Goal: Task Accomplishment & Management: Manage account settings

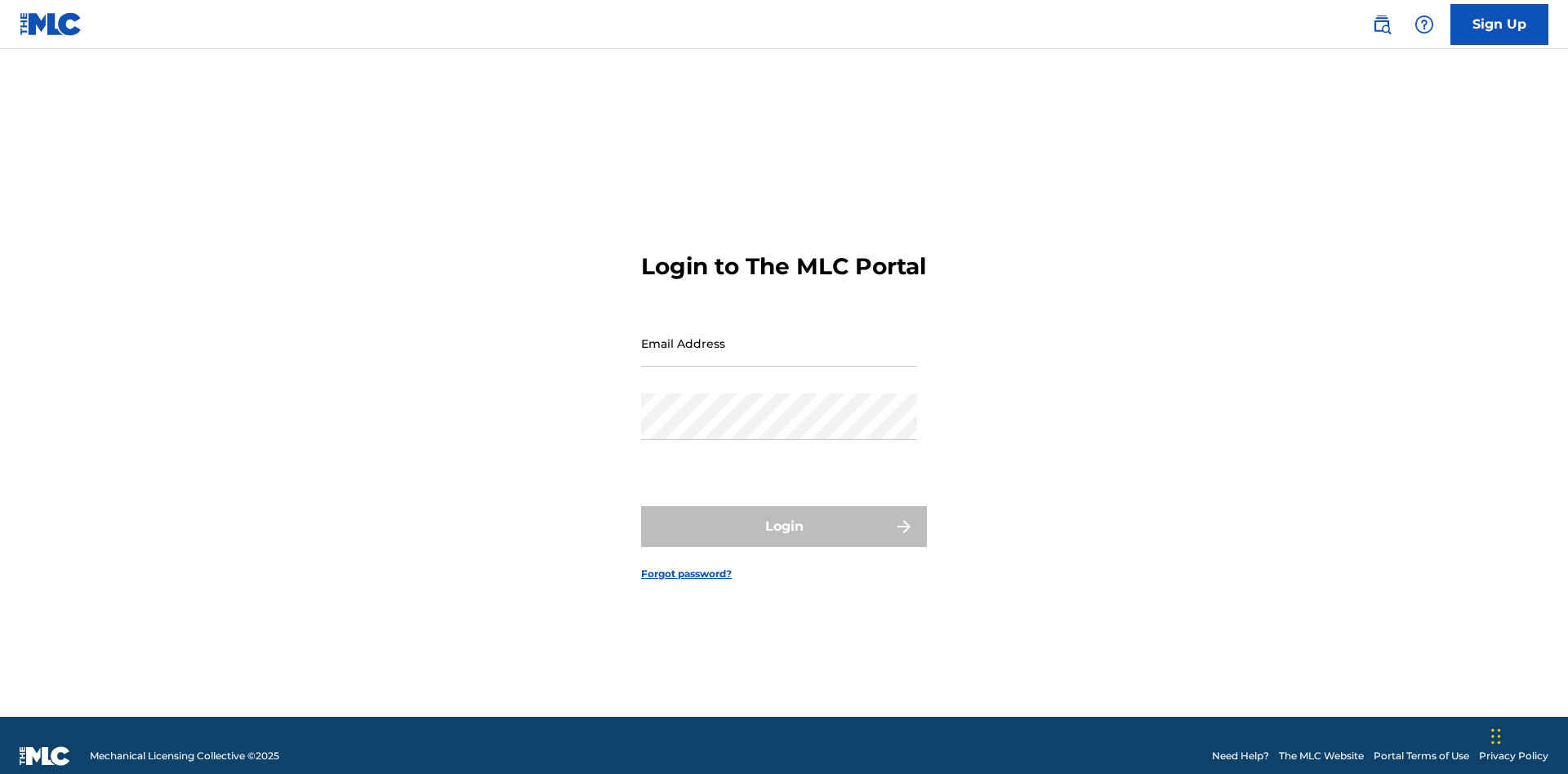
scroll to position [21, 0]
click at [779, 335] on input "Email Address" at bounding box center [779, 343] width 276 height 46
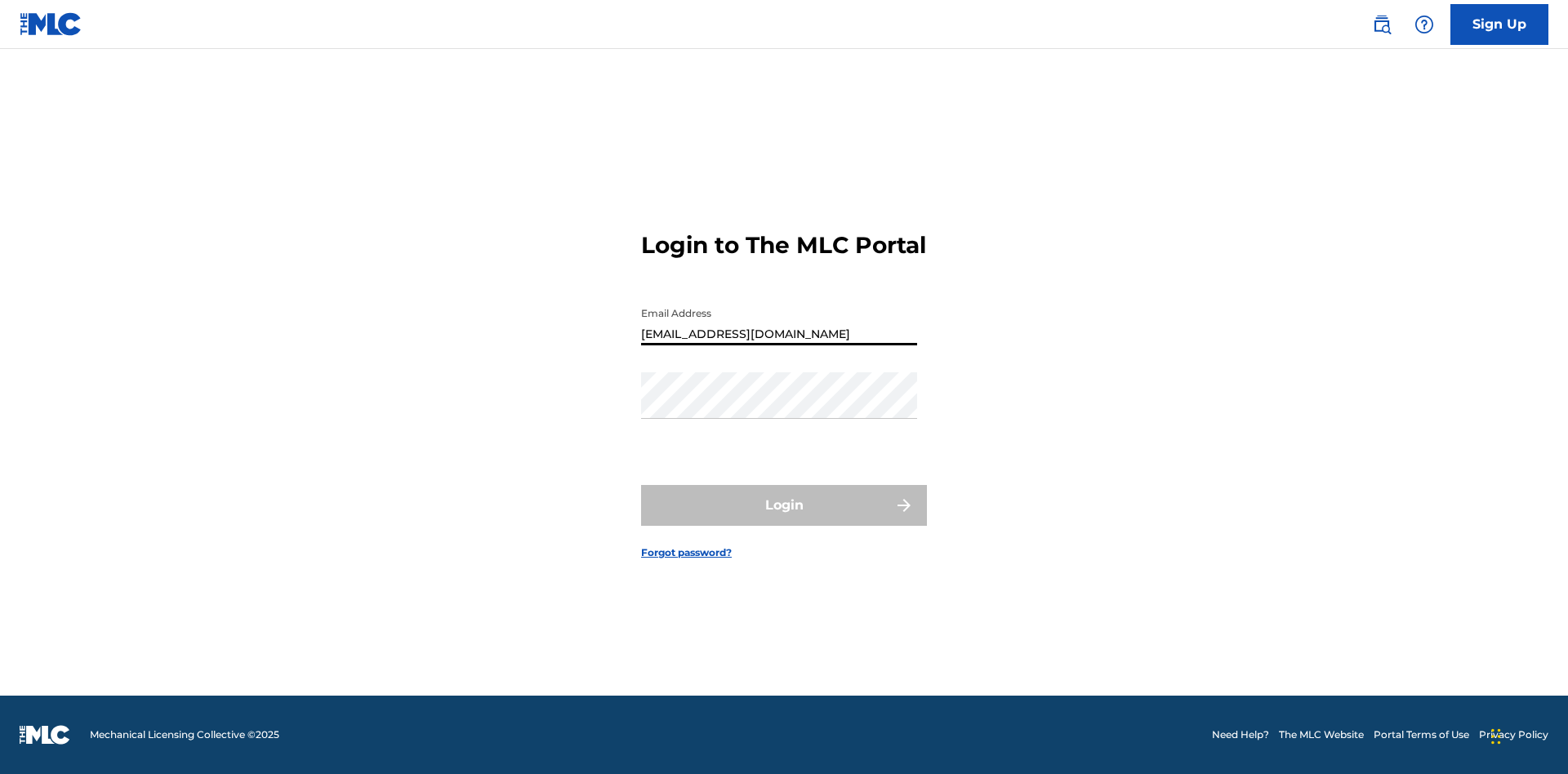
type input "XenaSongwriter@gmail.com"
click at [784, 520] on button "Login" at bounding box center [784, 505] width 285 height 41
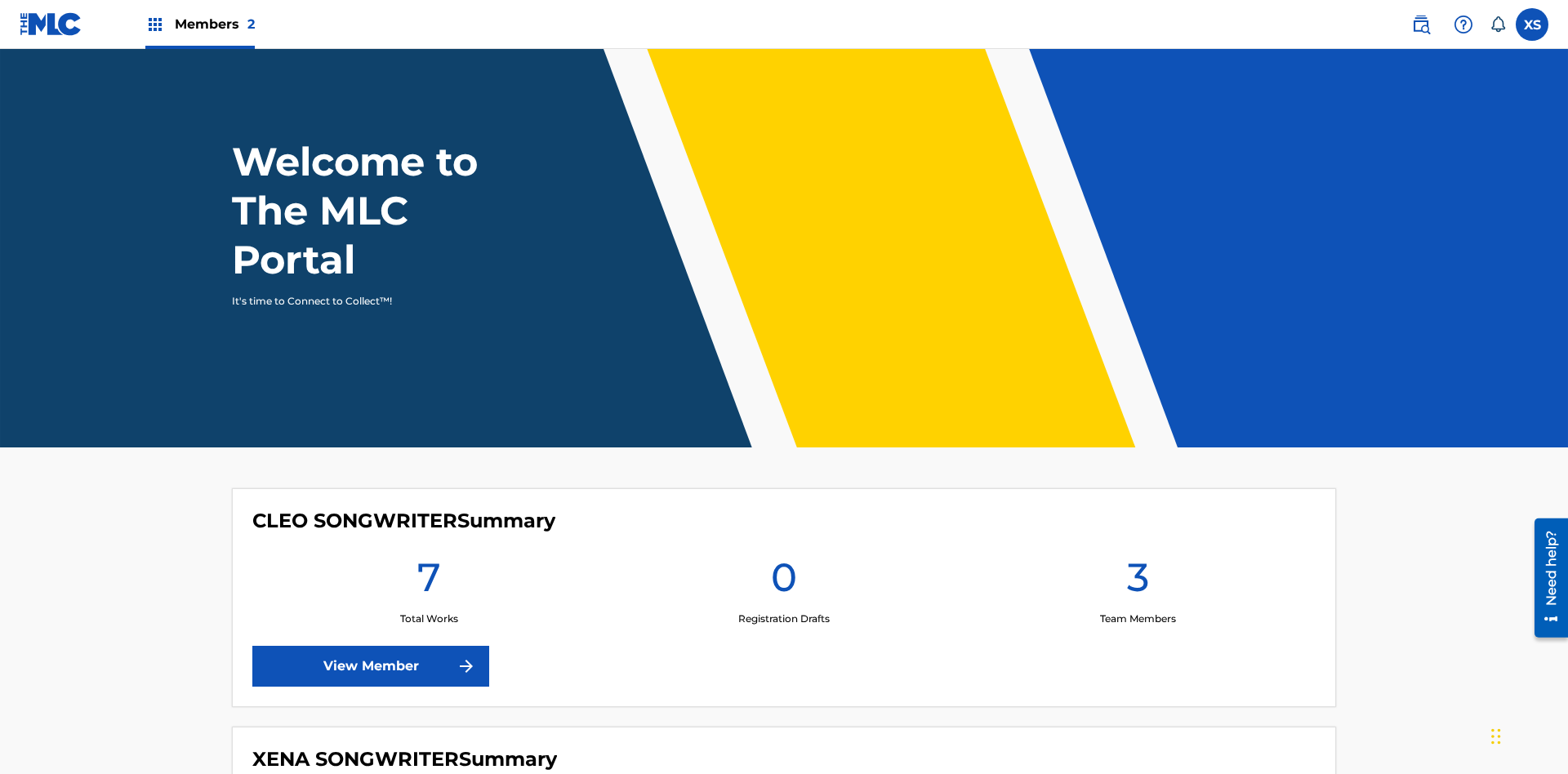
click at [199, 24] on span "Members 2" at bounding box center [214, 24] width 80 height 19
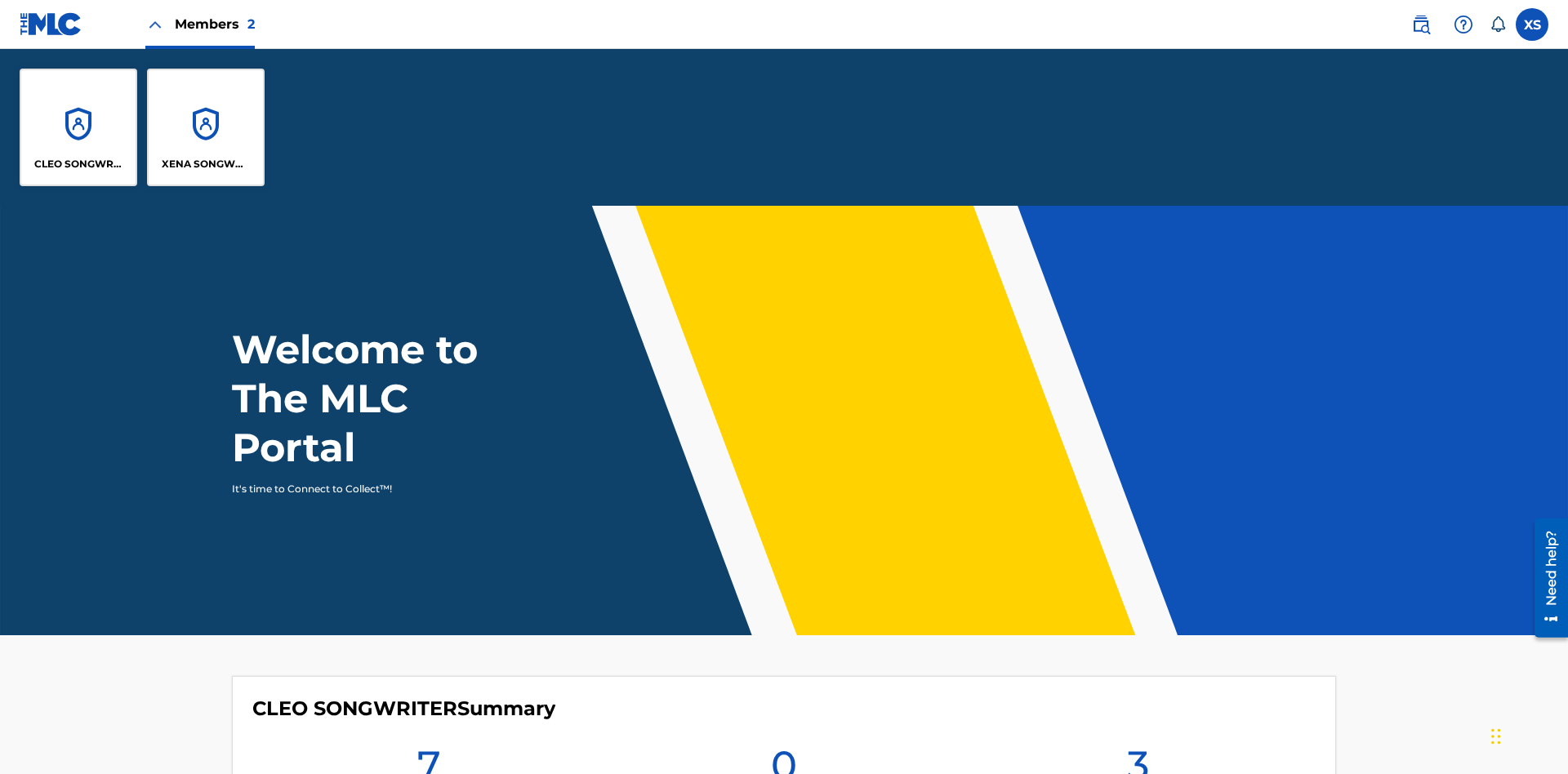
click at [205, 165] on p "XENA SONGWRITER" at bounding box center [206, 164] width 89 height 15
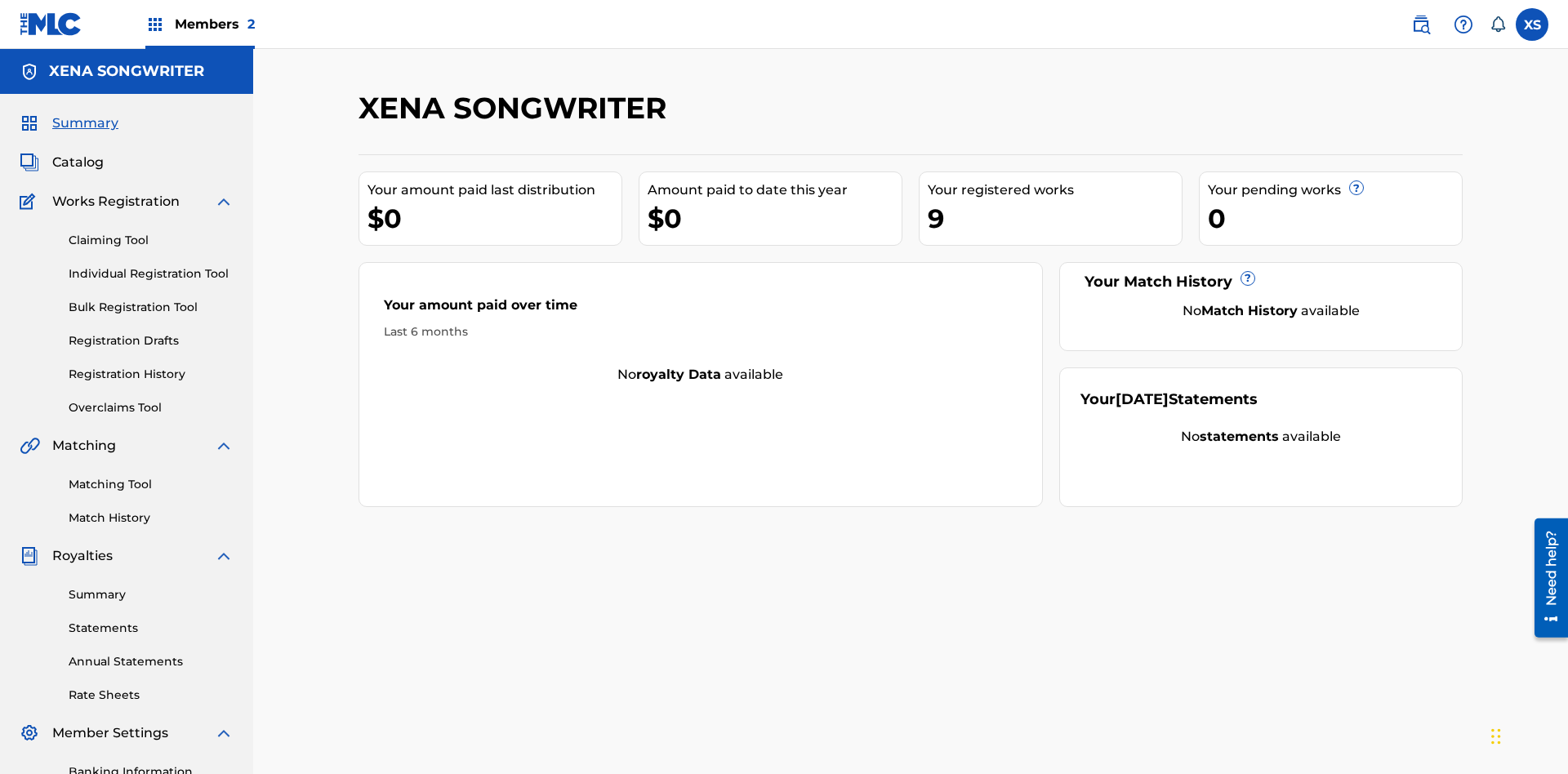
click at [77, 153] on span "Catalog" at bounding box center [78, 163] width 52 height 20
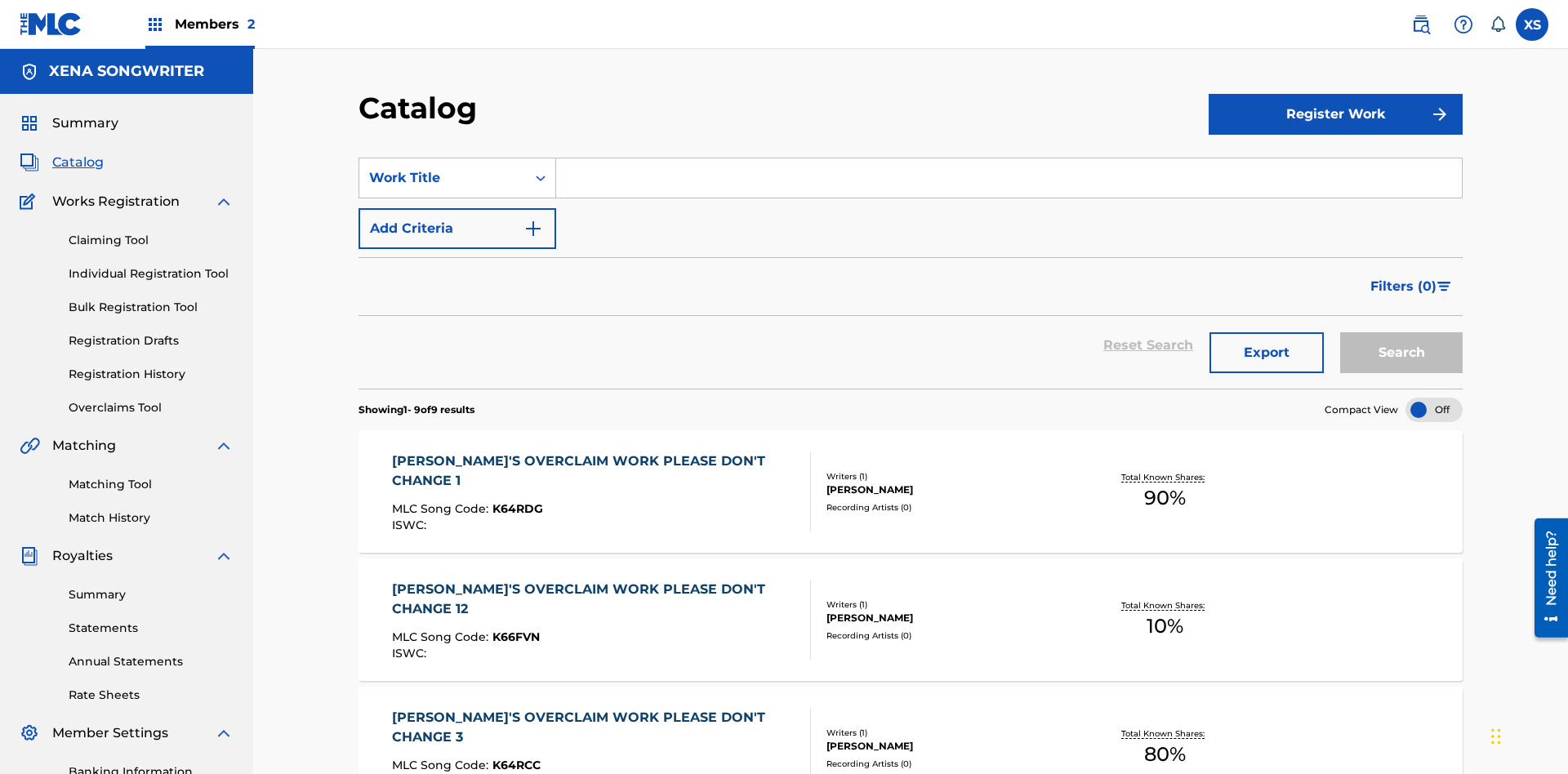
click at [911, 483] on div "DYLAN TANNER HINK" at bounding box center [949, 490] width 246 height 15
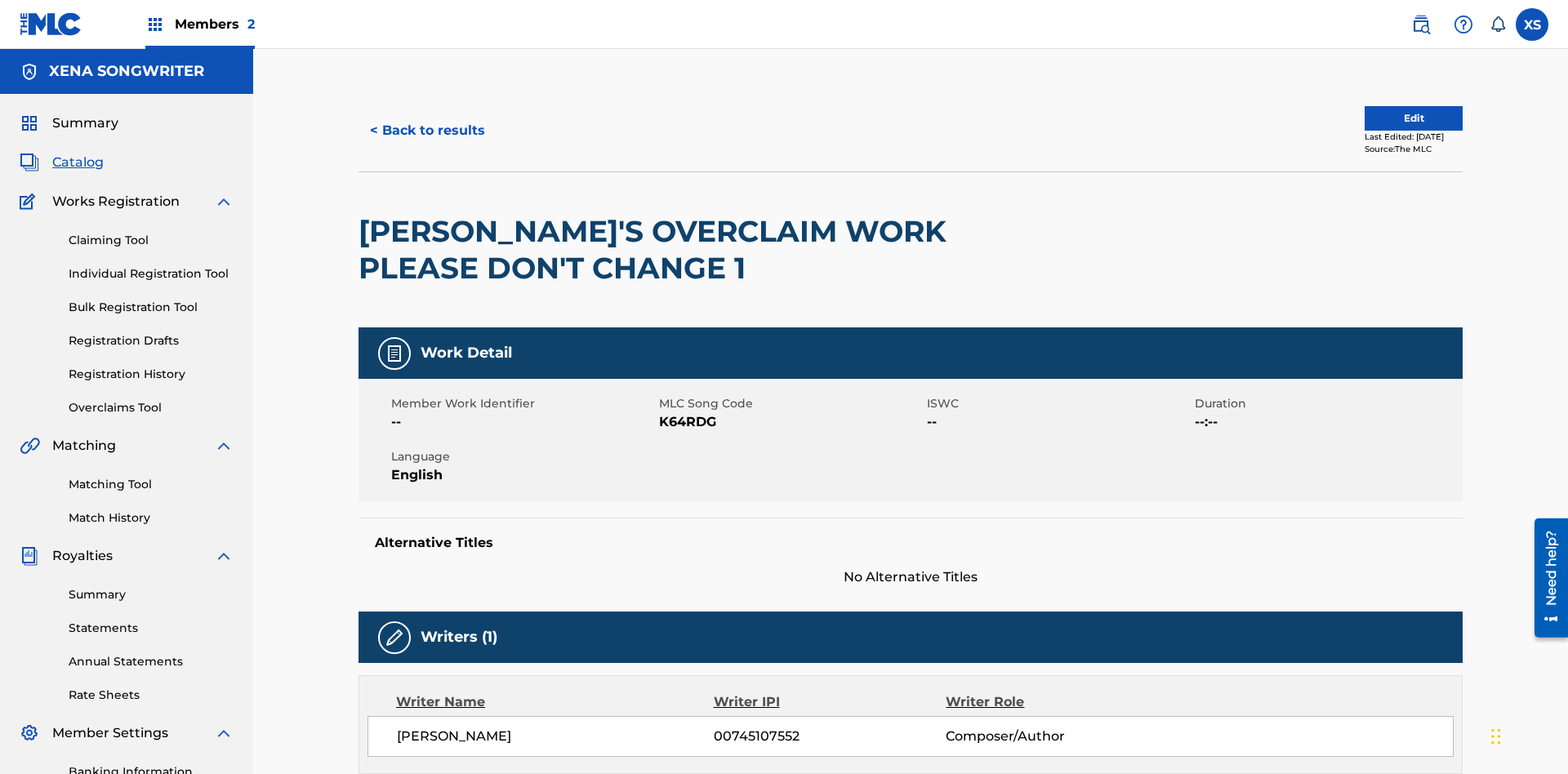
click at [1532, 24] on label at bounding box center [1532, 24] width 33 height 33
click at [1532, 25] on input "XS Xena Songwriter xenasongwriter@gmail.com Notification Preferences Profile Lo…" at bounding box center [1532, 25] width 0 height 0
click at [1373, 231] on p "Log out" at bounding box center [1373, 231] width 38 height 15
click at [1532, 25] on input "XS Xena Songwriter xenasongwriter@gmail.com Notification Preferences Profile Lo…" at bounding box center [1532, 25] width 0 height 0
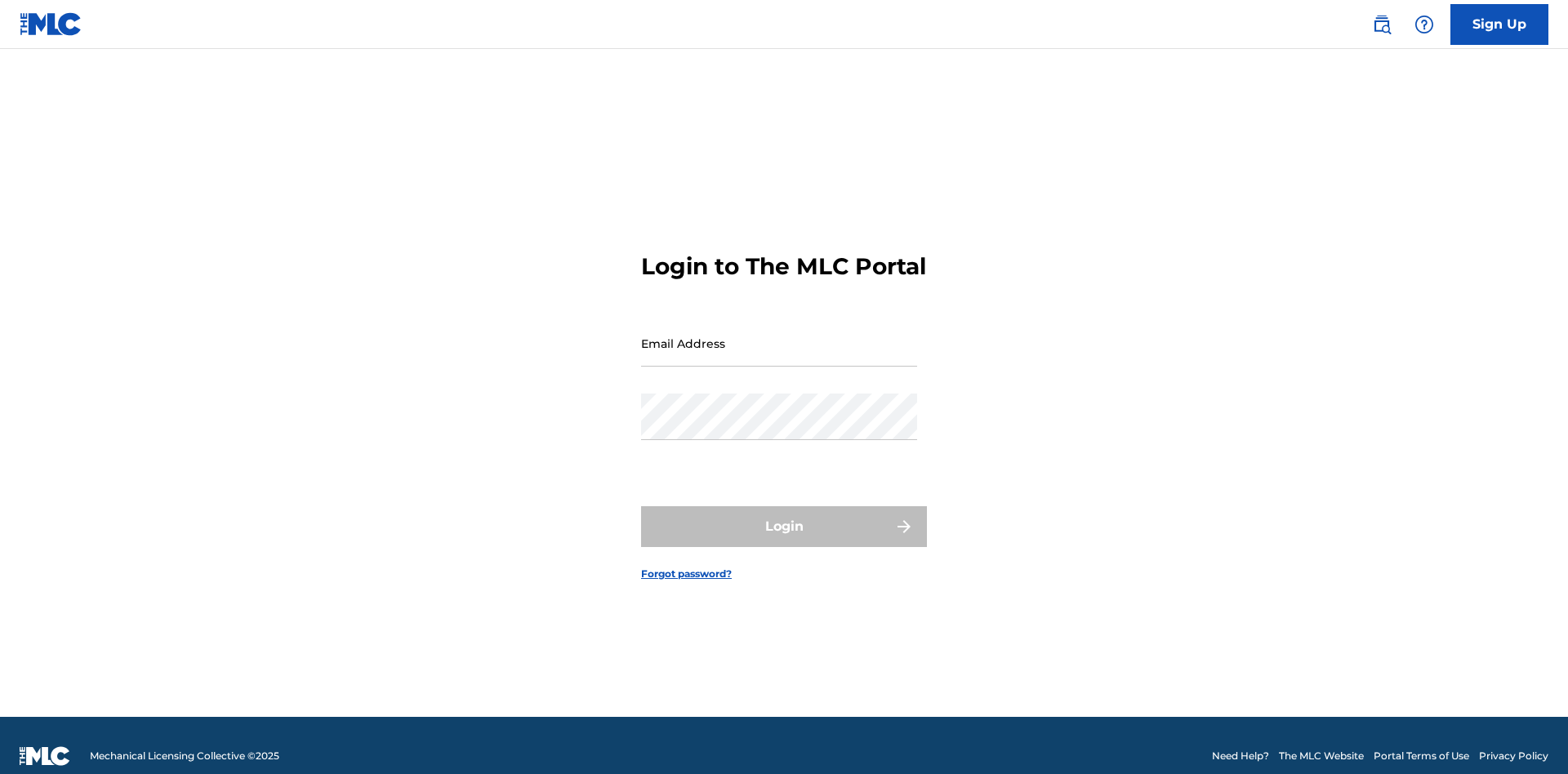
click at [779, 335] on input "Email Address" at bounding box center [779, 343] width 276 height 46
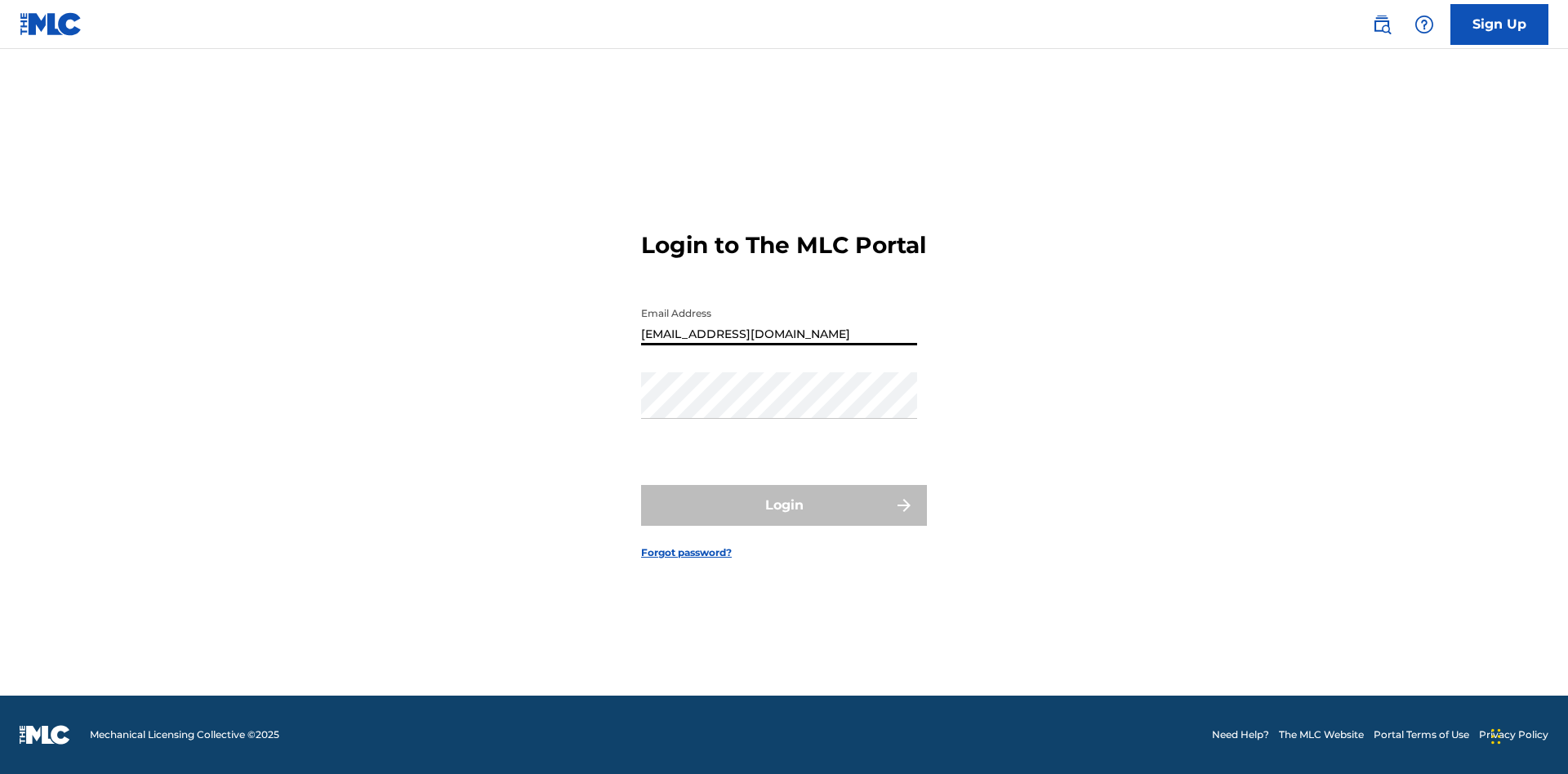
type input "CleoSongwriter@gmail.com"
click at [784, 520] on button "Login" at bounding box center [784, 505] width 285 height 41
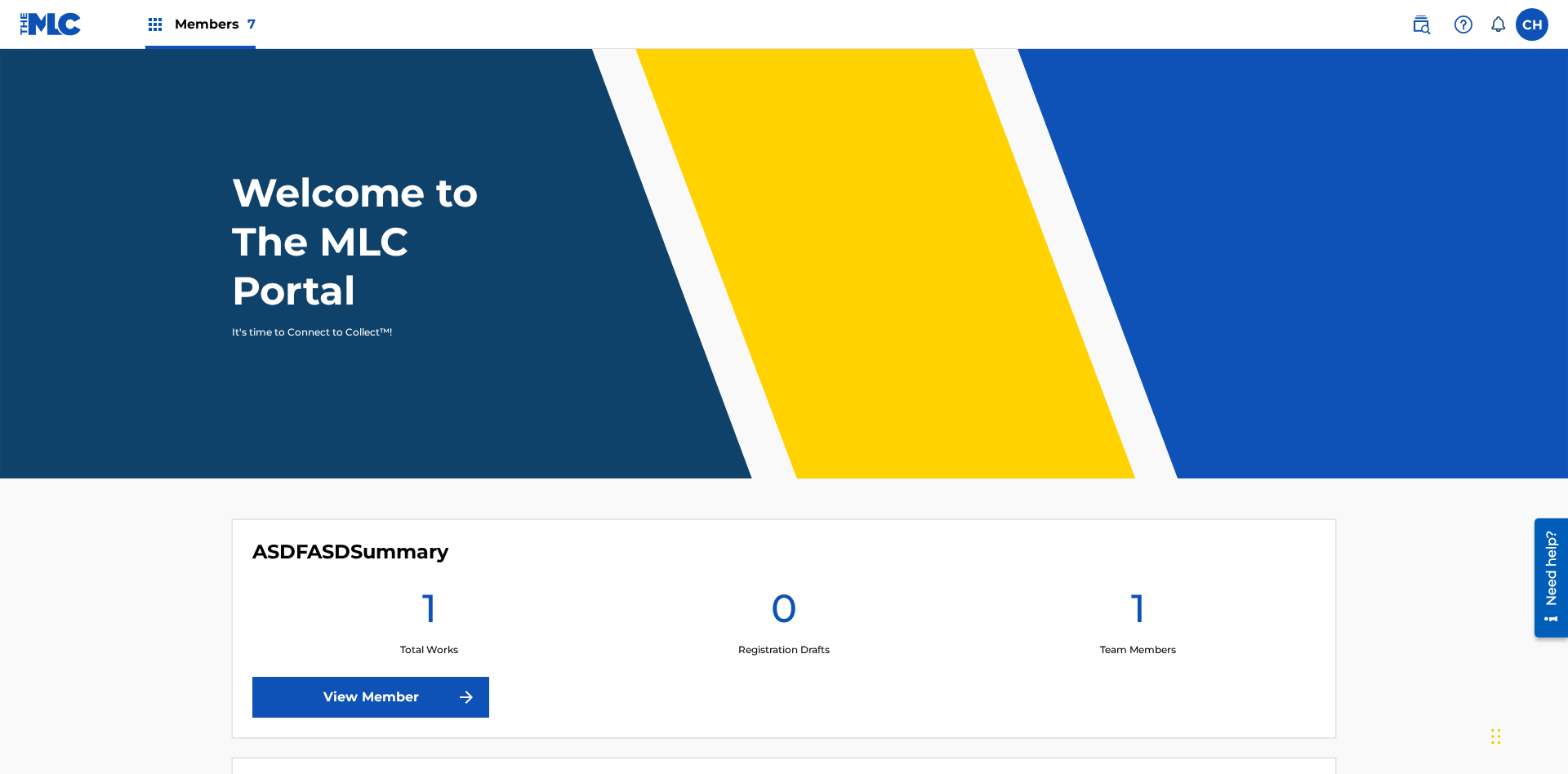
click at [1532, 24] on label at bounding box center [1532, 24] width 33 height 33
click at [1532, 25] on input "CH Ckiy74Dgbz HJb7efsAuv [EMAIL_ADDRESS][DOMAIN_NAME] Notification Preferences …" at bounding box center [1532, 25] width 0 height 0
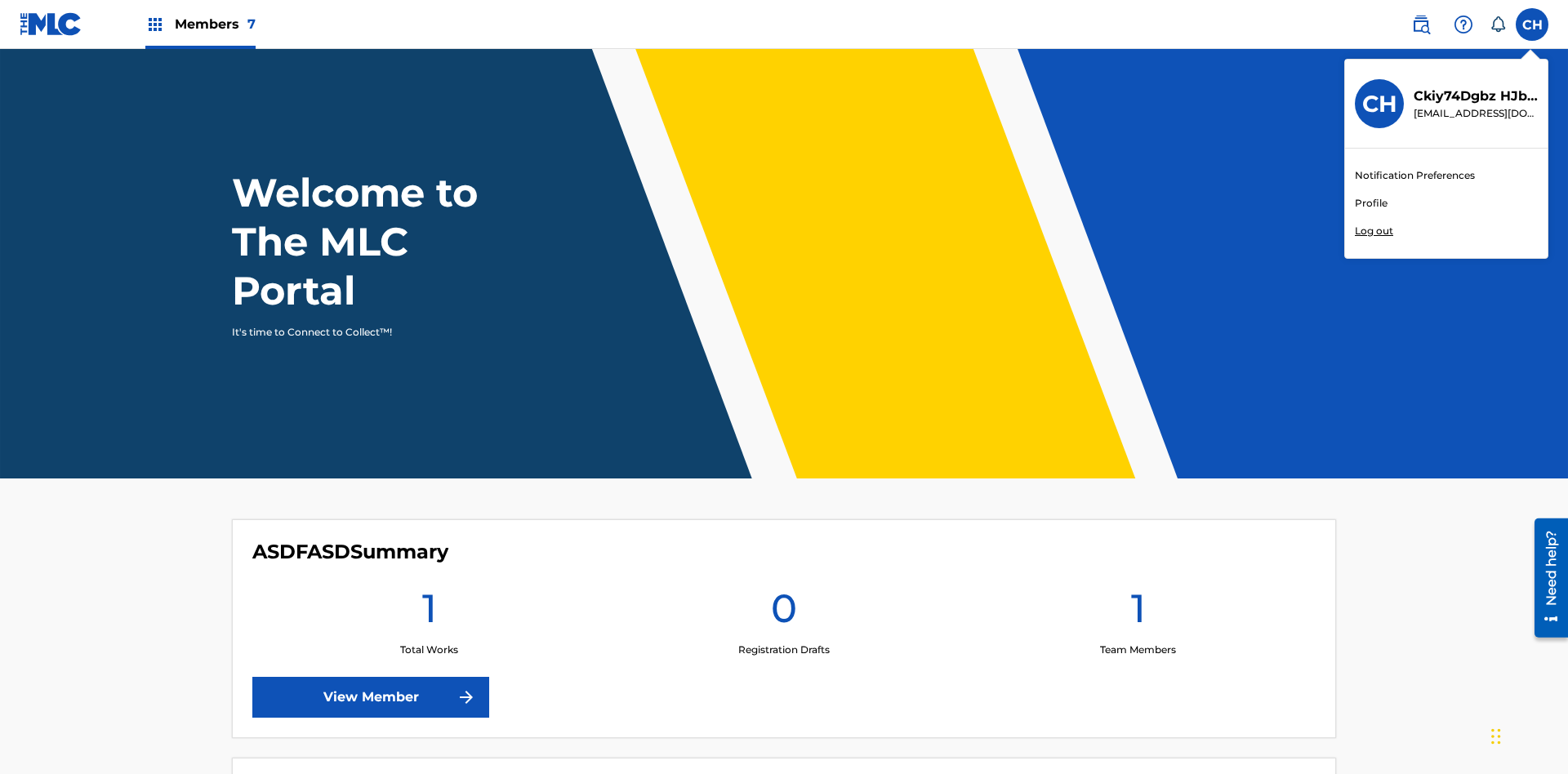
click at [1373, 231] on p "Log out" at bounding box center [1373, 231] width 38 height 15
click at [1532, 25] on input "CH Ckiy74Dgbz HJb7efsAuv [EMAIL_ADDRESS][DOMAIN_NAME] Notification Preferences …" at bounding box center [1532, 25] width 0 height 0
